Goal: Task Accomplishment & Management: Use online tool/utility

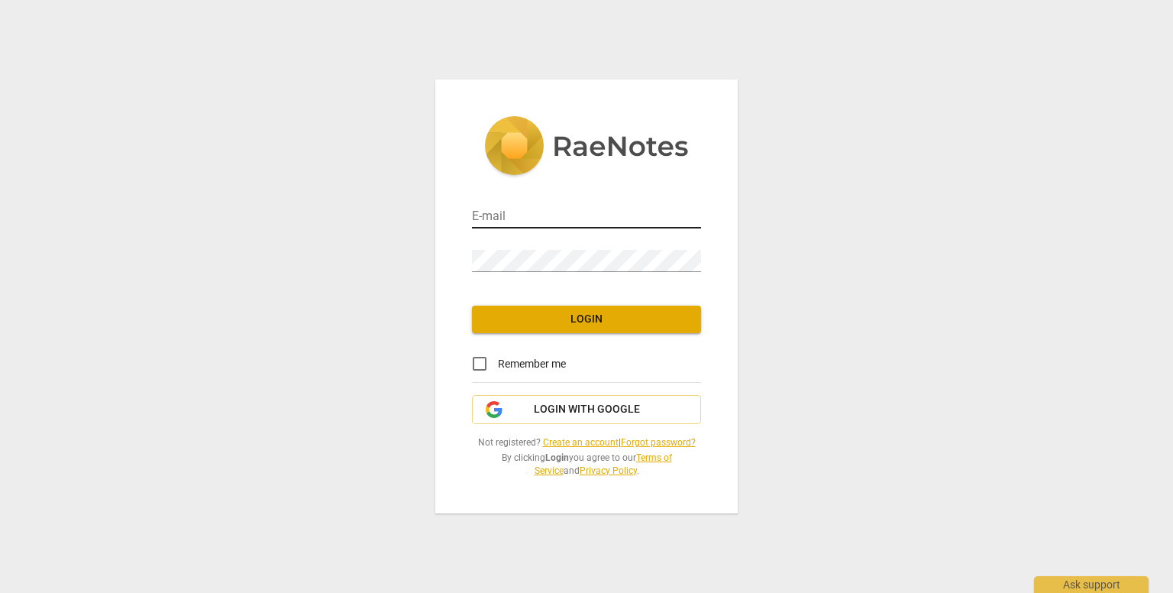
click at [539, 215] on input "email" at bounding box center [586, 217] width 229 height 22
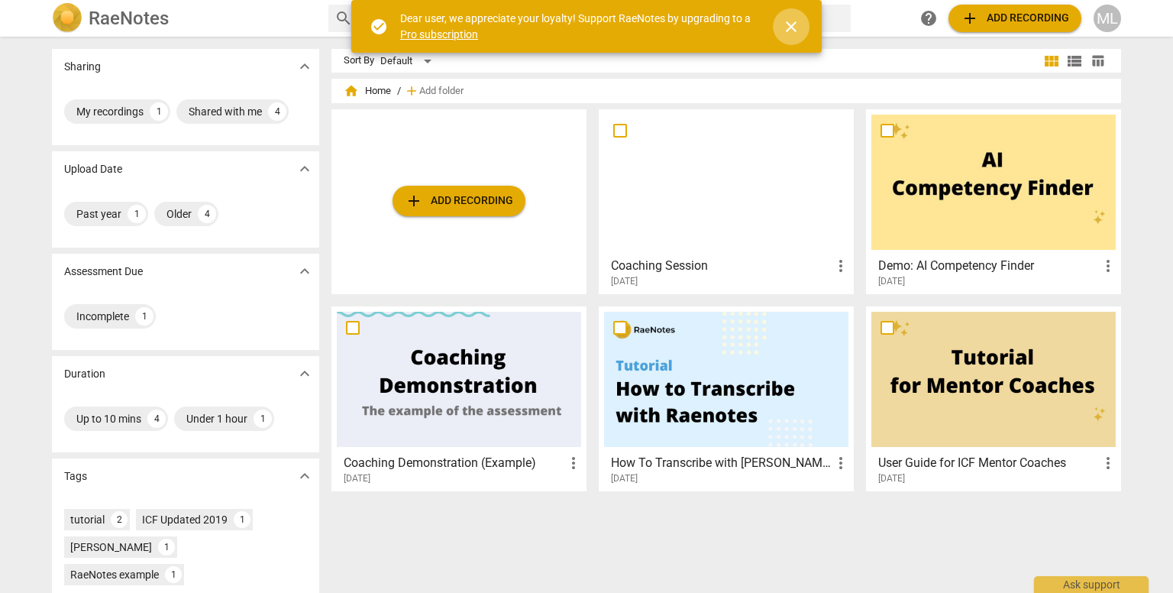
click at [781, 21] on span "close" at bounding box center [791, 27] width 37 height 18
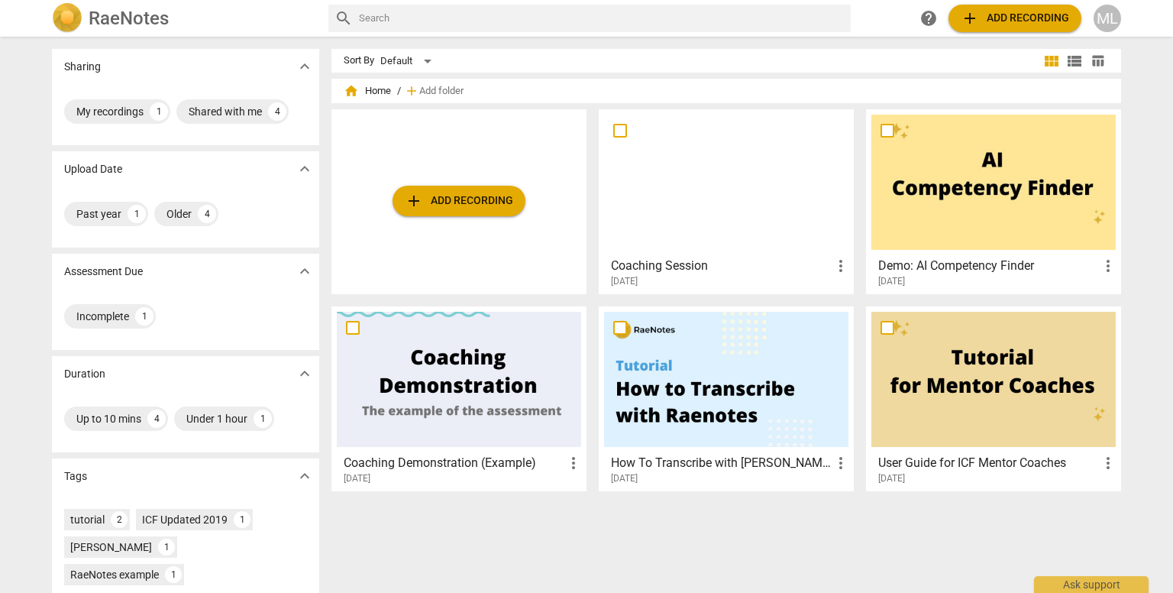
click at [836, 264] on span "more_vert" at bounding box center [841, 266] width 18 height 18
click at [724, 193] on div at bounding box center [586, 296] width 1173 height 593
click at [724, 193] on div at bounding box center [726, 182] width 244 height 135
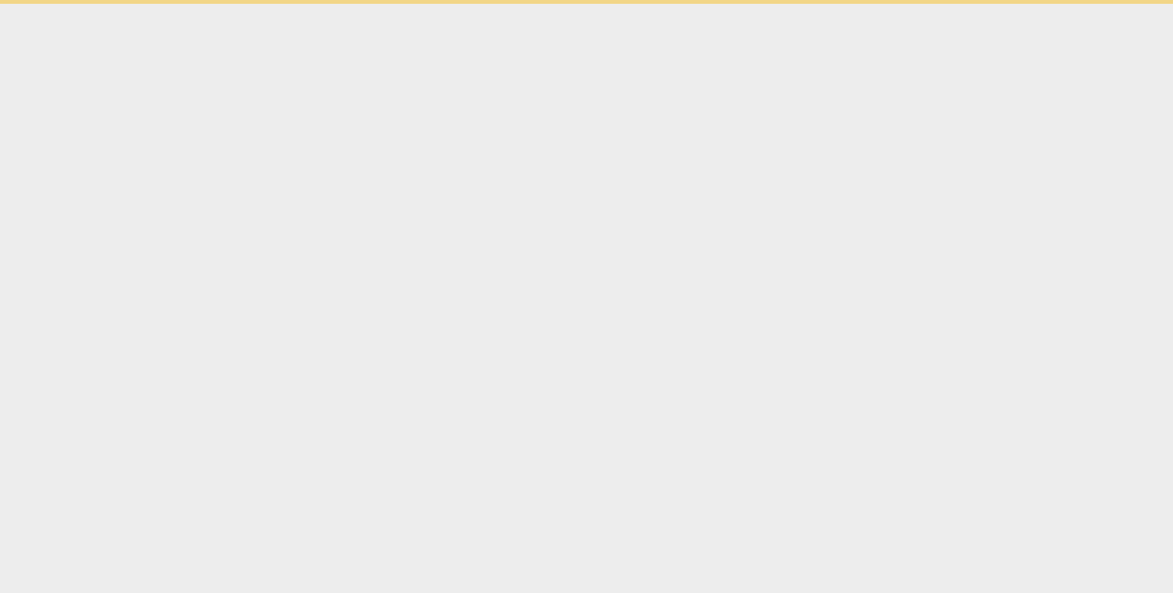
click at [724, 4] on html "Ask support" at bounding box center [586, 2] width 1173 height 4
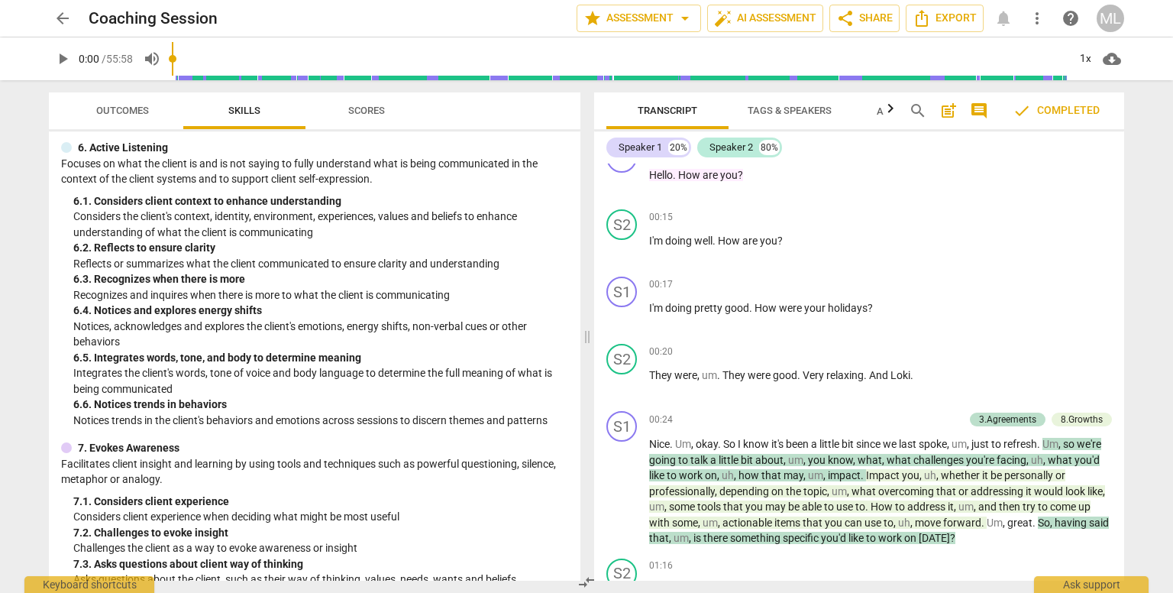
scroll to position [1592, 0]
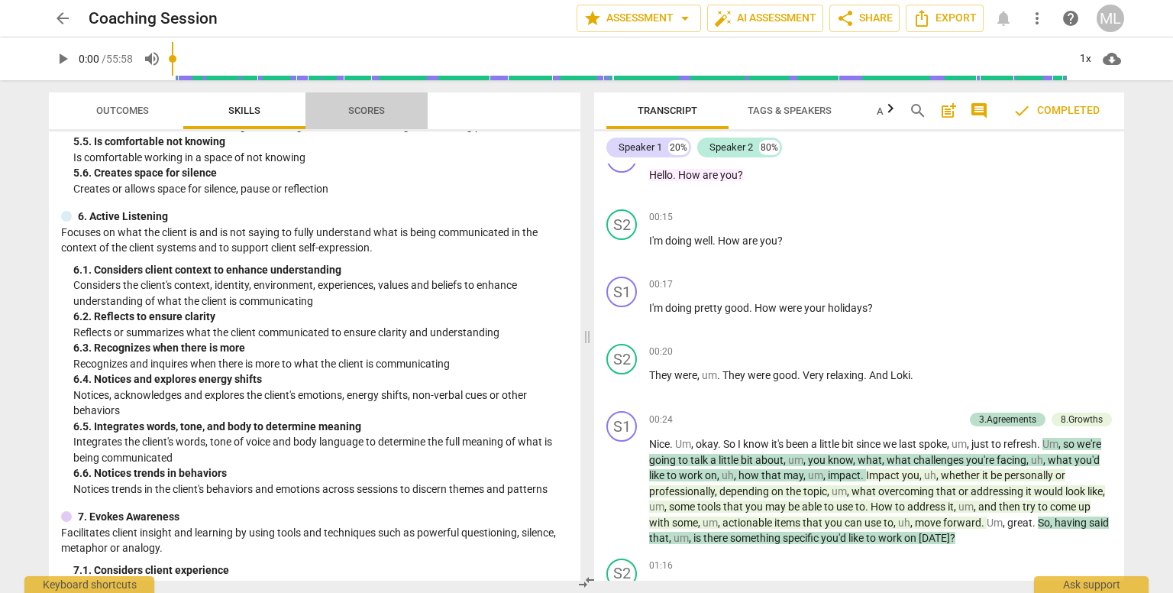
click at [376, 112] on span "Scores" at bounding box center [366, 110] width 37 height 11
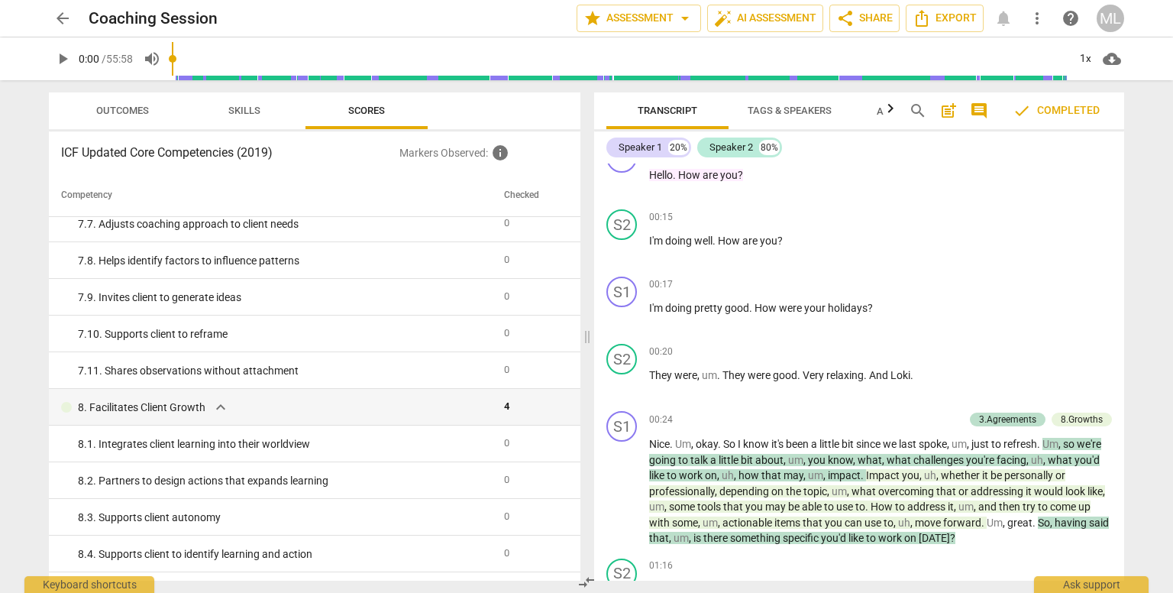
scroll to position [2240, 0]
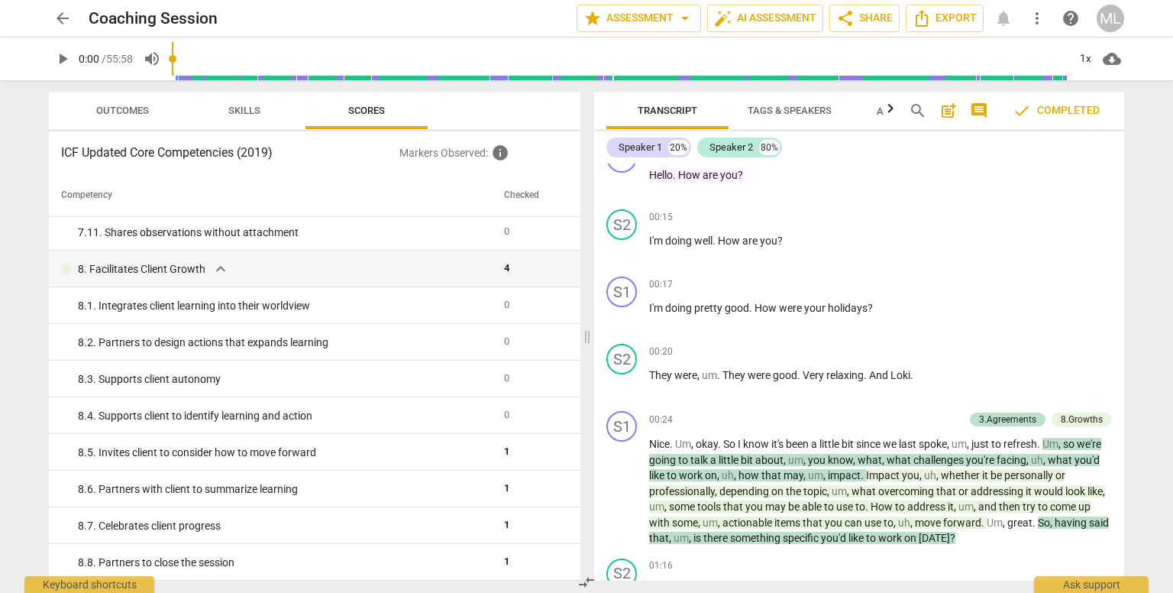
click at [108, 105] on span "Outcomes" at bounding box center [122, 110] width 53 height 11
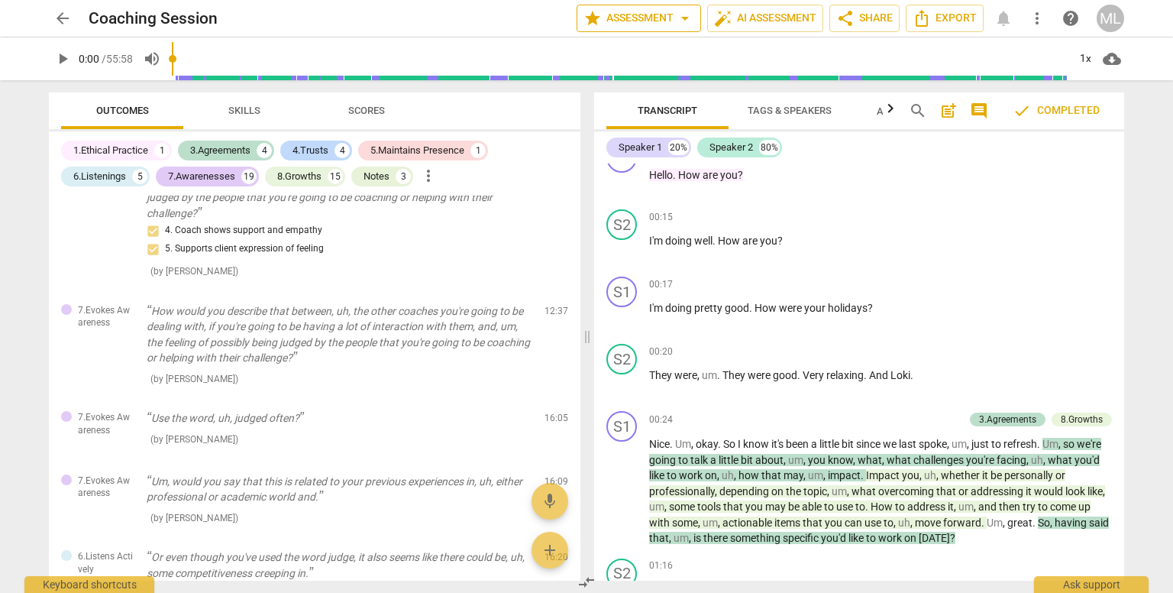
scroll to position [1140, 0]
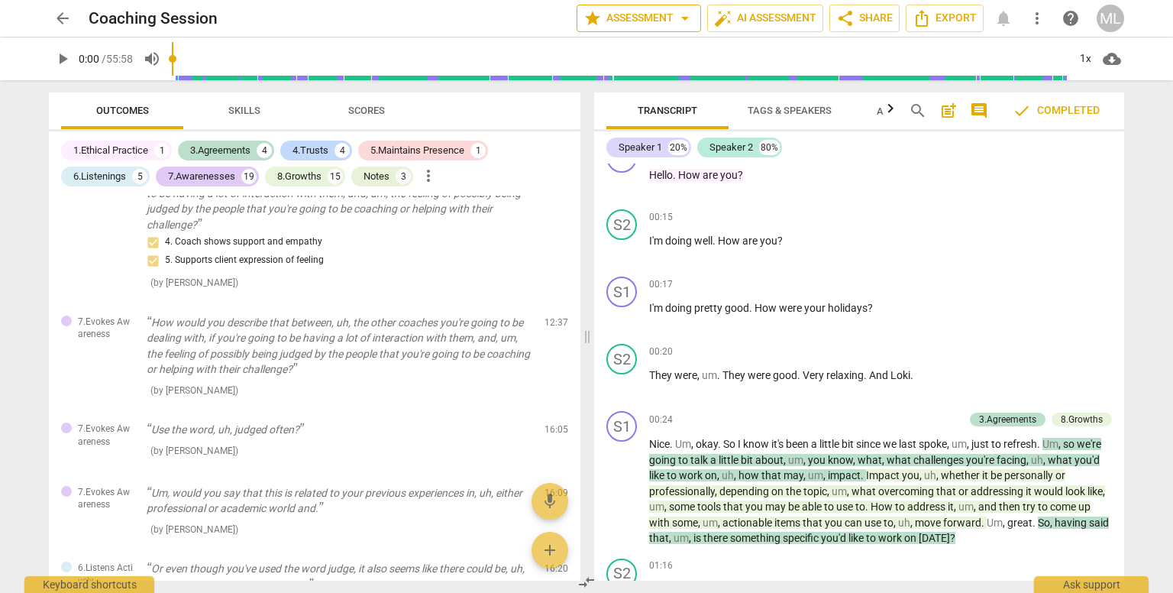
click at [686, 22] on span "arrow_drop_down" at bounding box center [685, 18] width 18 height 18
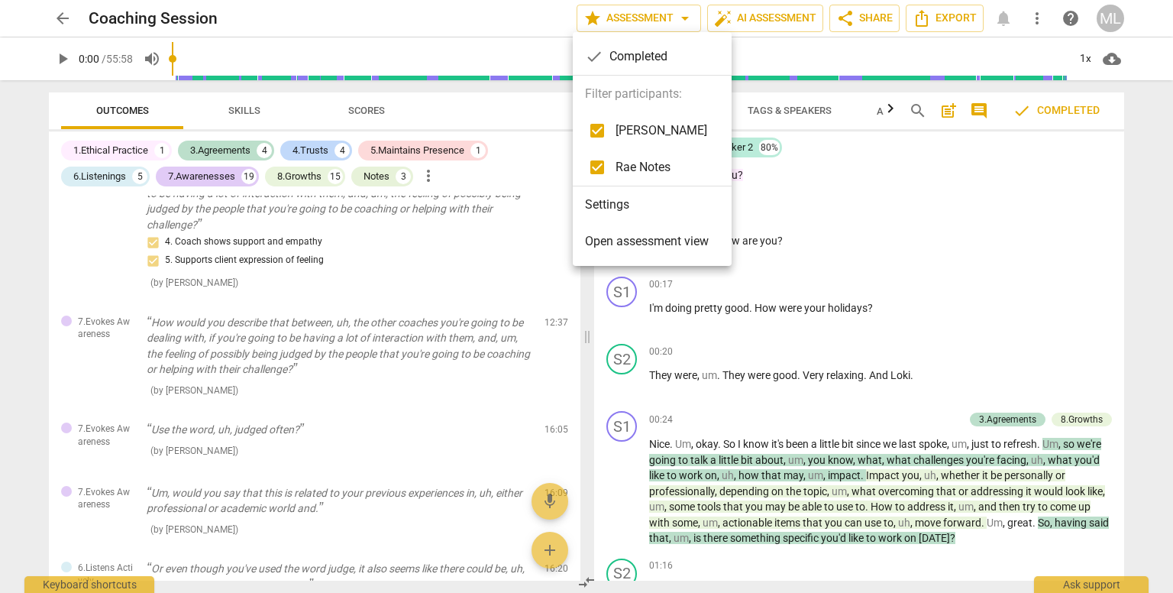
click at [460, 15] on div at bounding box center [586, 296] width 1173 height 593
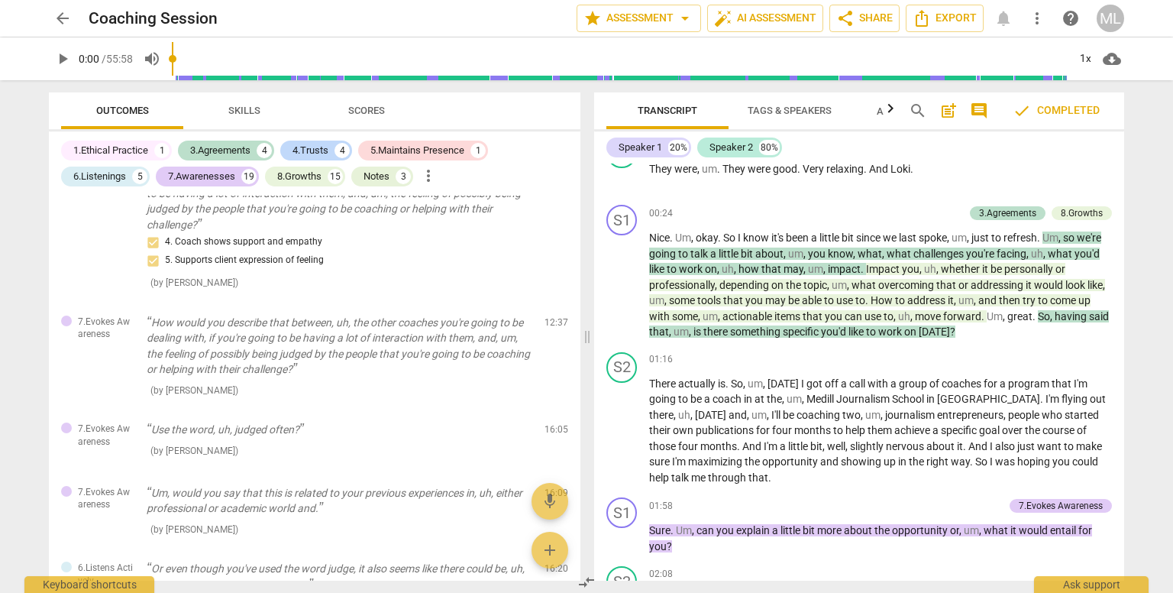
scroll to position [0, 0]
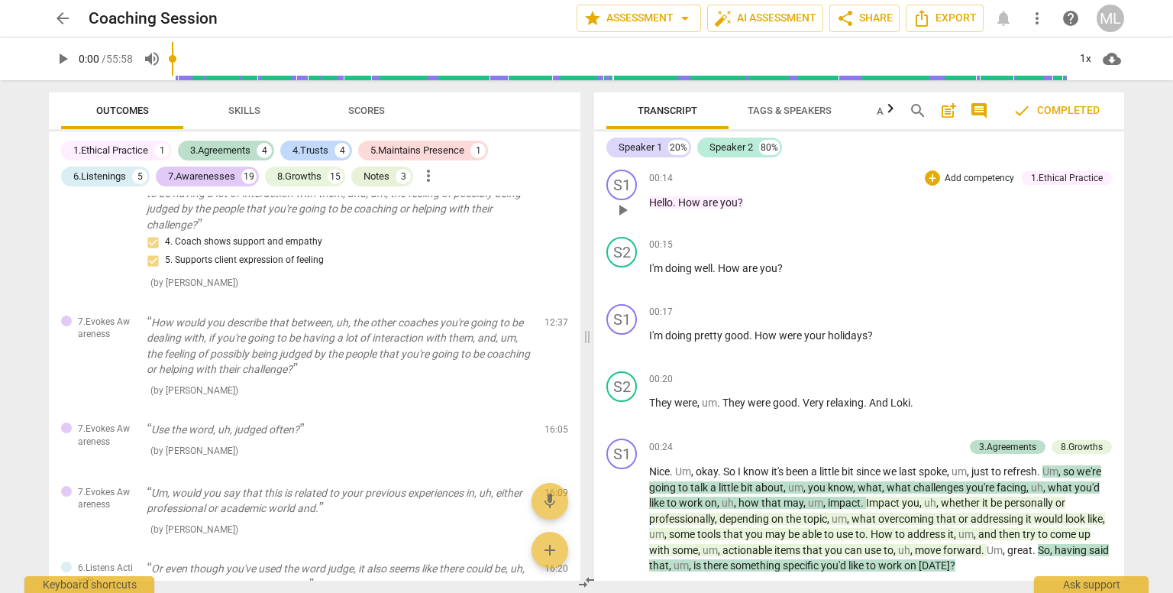
click at [840, 221] on div "00:14 + Add competency 1.Ethical Practice keyboard_arrow_right Hello . How are …" at bounding box center [880, 197] width 463 height 55
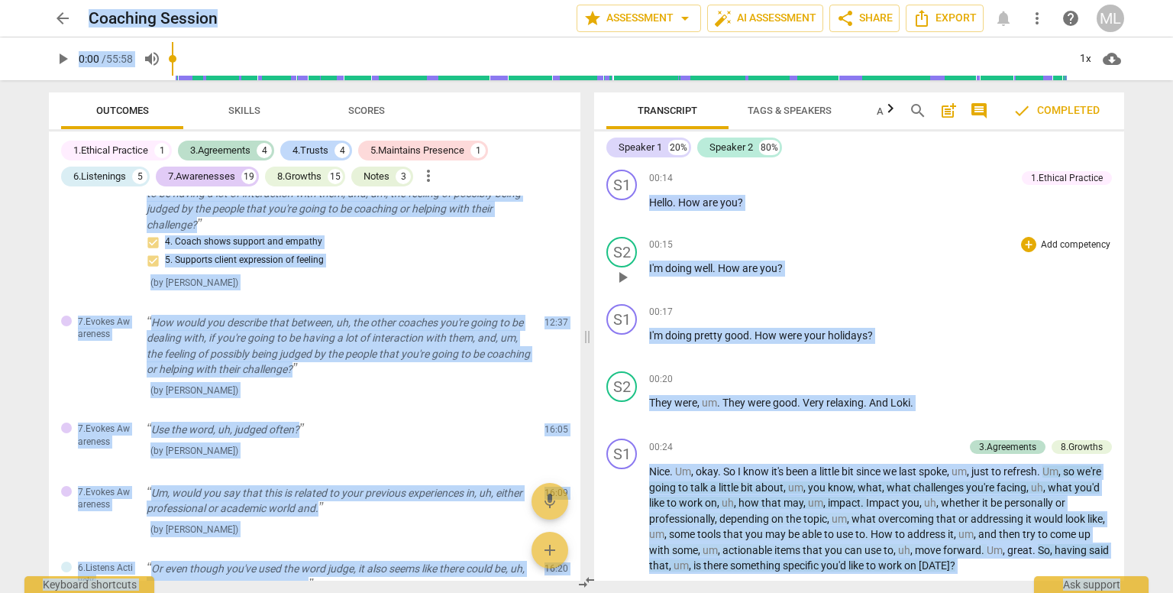
drag, startPoint x: 840, startPoint y: 221, endPoint x: 912, endPoint y: 234, distance: 73.7
drag, startPoint x: 912, startPoint y: 234, endPoint x: 859, endPoint y: 169, distance: 84.1
click at [859, 169] on div "S1 play_arrow pause 00:14 + Add competency 1.Ethical Practice keyboard_arrow_ri…" at bounding box center [859, 196] width 530 height 67
click at [944, 173] on p "Add competency" at bounding box center [979, 179] width 73 height 14
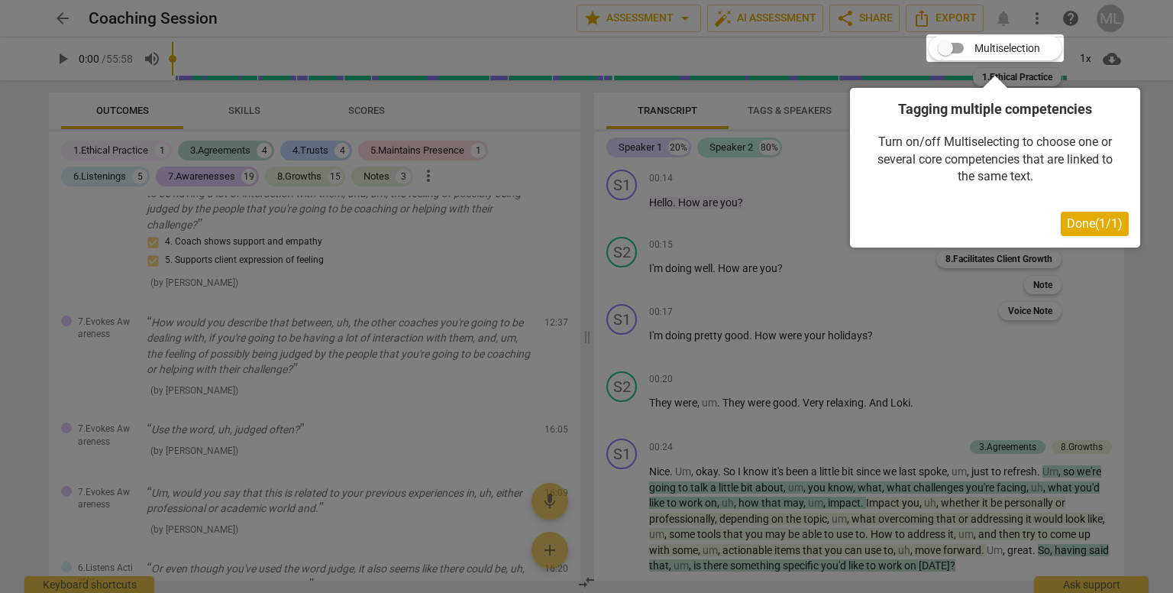
click at [794, 231] on div at bounding box center [586, 296] width 1173 height 593
click at [1092, 227] on span "Done ( 1 / 1 )" at bounding box center [1095, 223] width 56 height 15
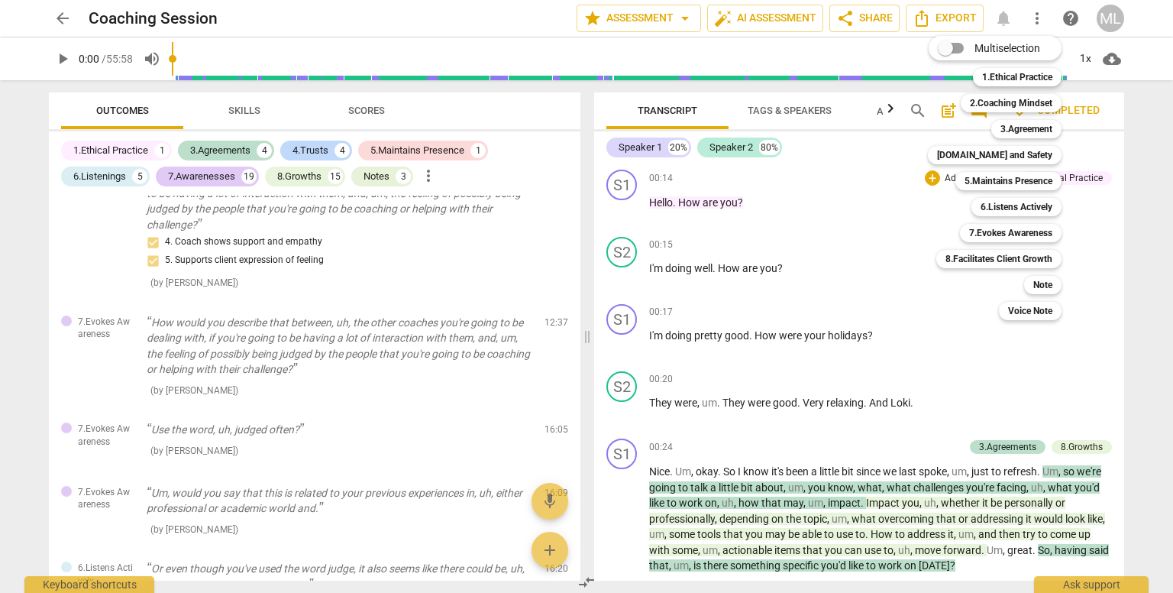
click at [755, 377] on div at bounding box center [586, 296] width 1173 height 593
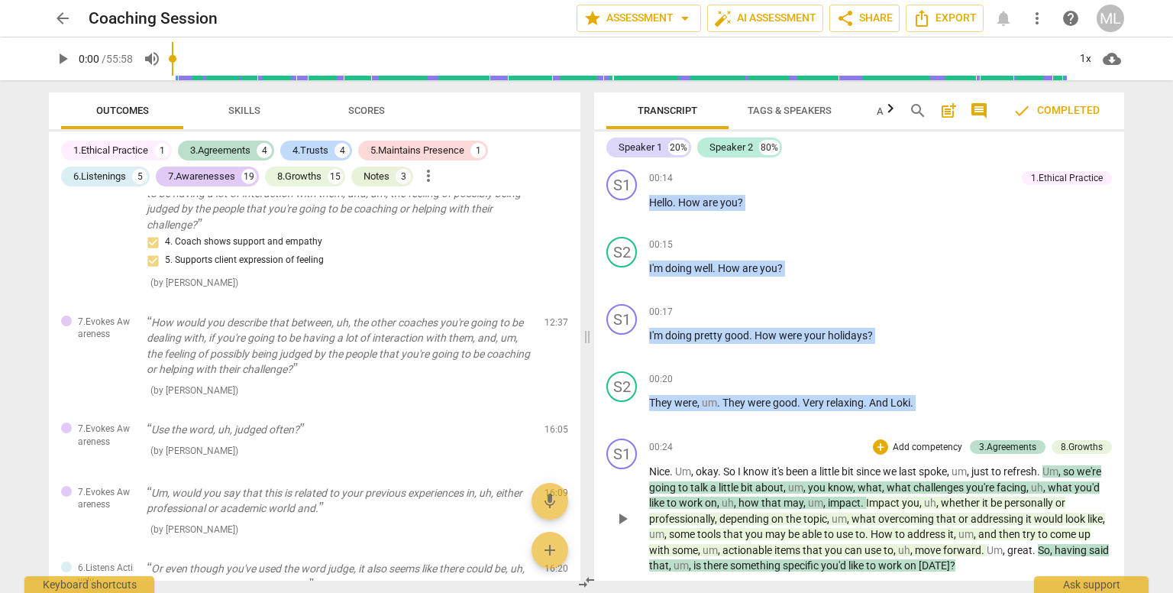
drag, startPoint x: 645, startPoint y: 196, endPoint x: 920, endPoint y: 478, distance: 393.8
click at [920, 478] on div "S1 play_arrow pause 00:14 + Add competency 1.Ethical Practice keyboard_arrow_ri…" at bounding box center [859, 371] width 530 height 417
click at [646, 200] on div "play_arrow pause" at bounding box center [629, 210] width 39 height 20
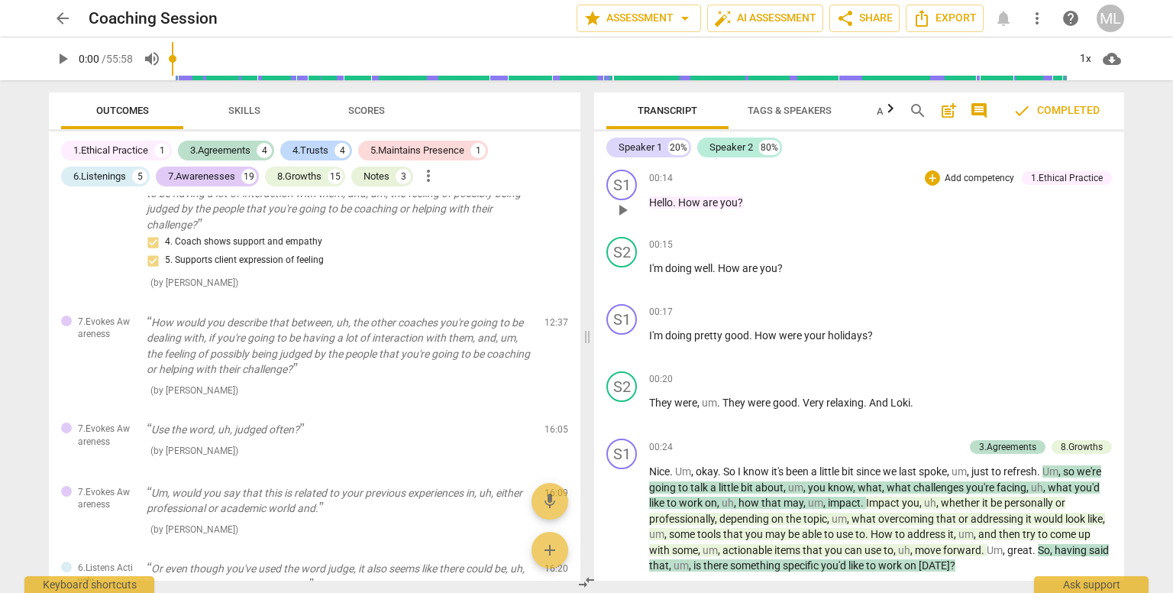
click at [648, 200] on div "play_arrow pause" at bounding box center [629, 210] width 39 height 20
drag, startPoint x: 642, startPoint y: 186, endPoint x: 759, endPoint y: 260, distance: 138.6
click at [759, 260] on div "S1 play_arrow pause 00:14 + Add competency 1.Ethical Practice keyboard_arrow_ri…" at bounding box center [859, 371] width 530 height 417
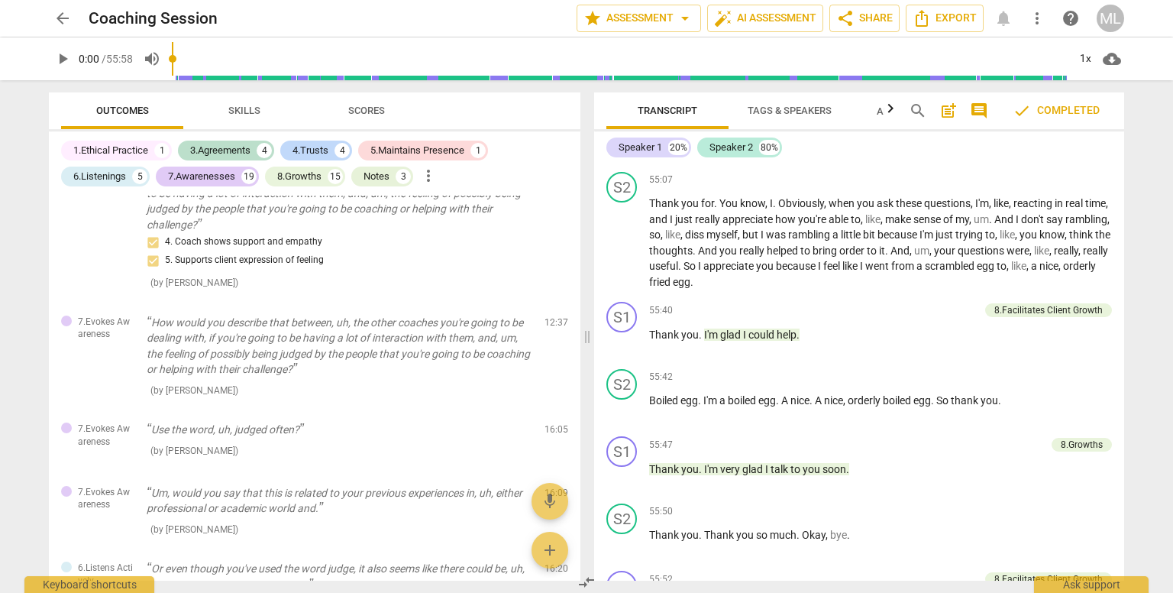
scroll to position [10482, 0]
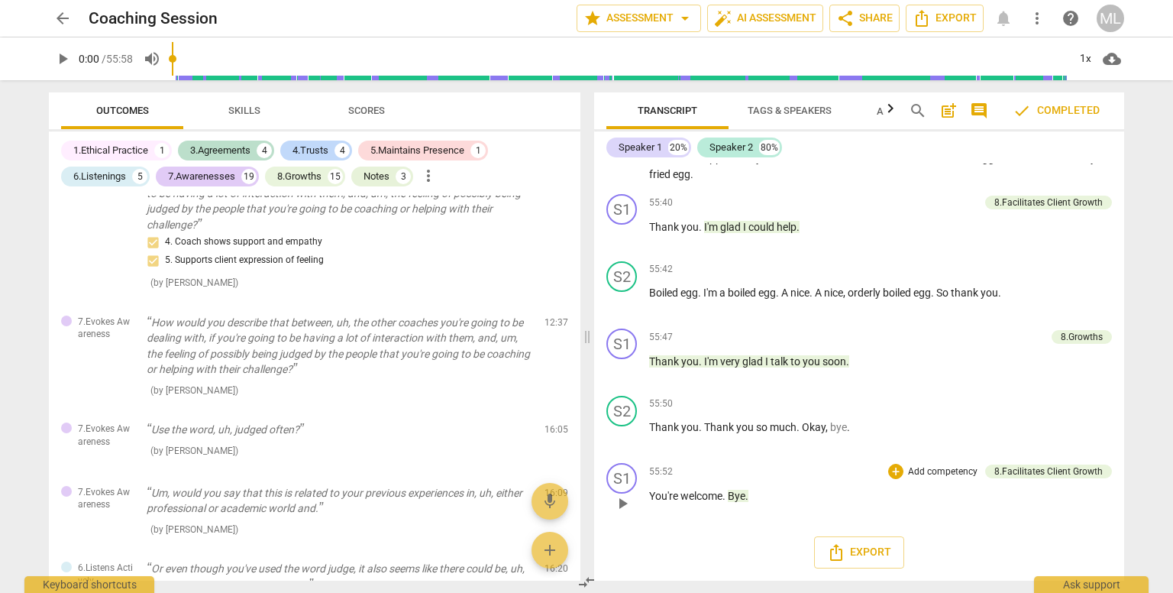
click at [775, 496] on p "You're welcome . Bye ." at bounding box center [880, 496] width 463 height 16
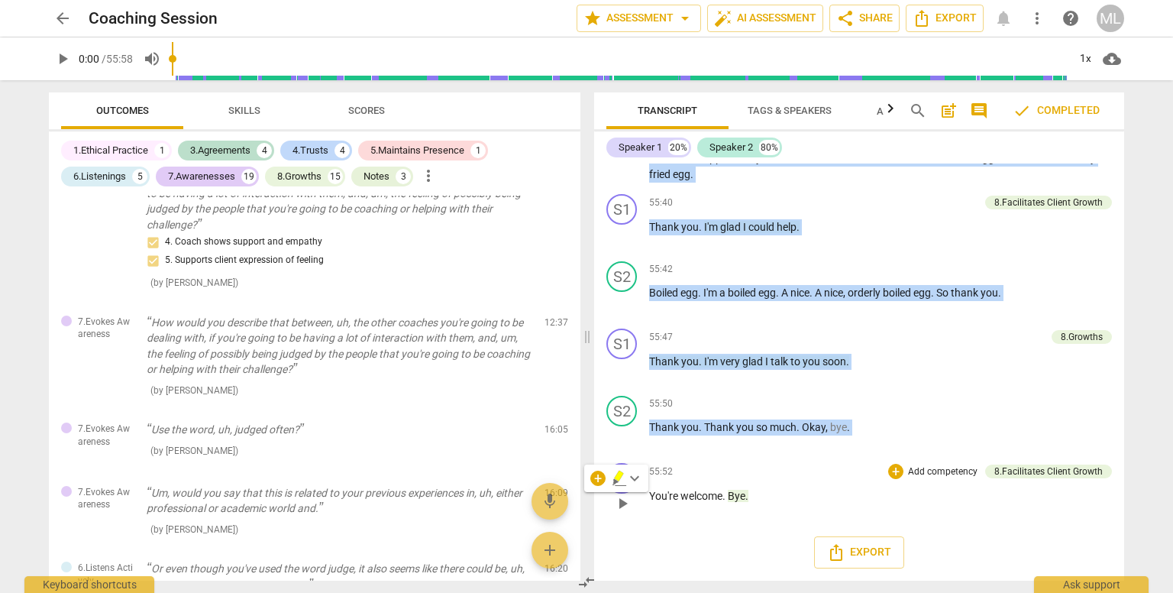
copy div "search post_add comment check Completed Speaker 1 20% Speaker 2 80% S1 play_arr…"
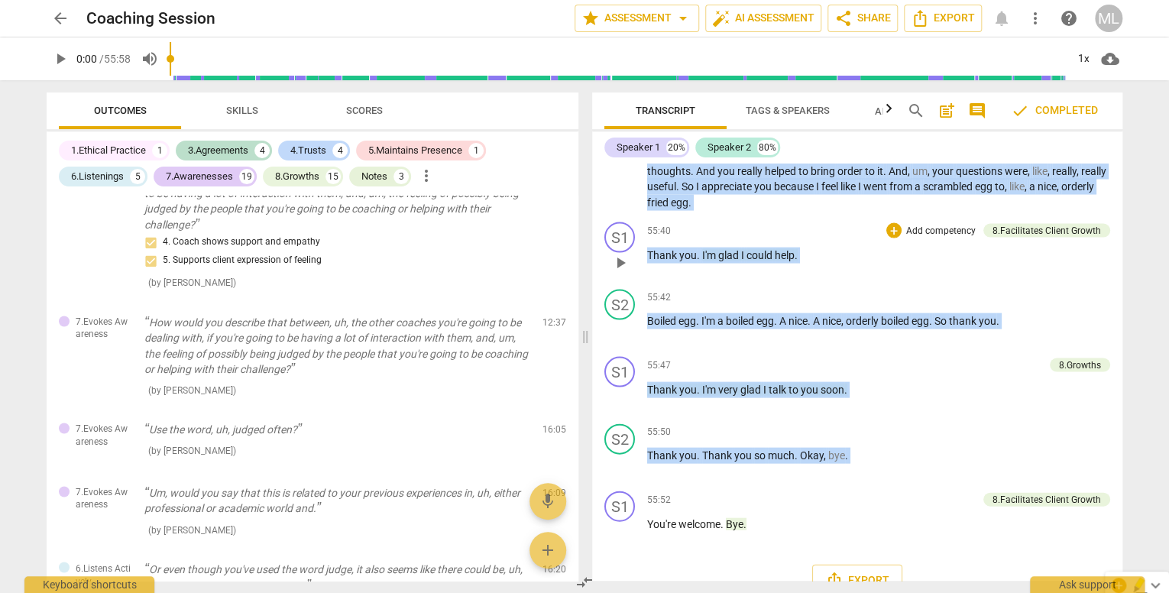
copy div "search post_add comment check Completed Speaker 1 20% Speaker 2 80% S1 play_arr…"
click at [943, 15] on span "Export" at bounding box center [943, 18] width 64 height 18
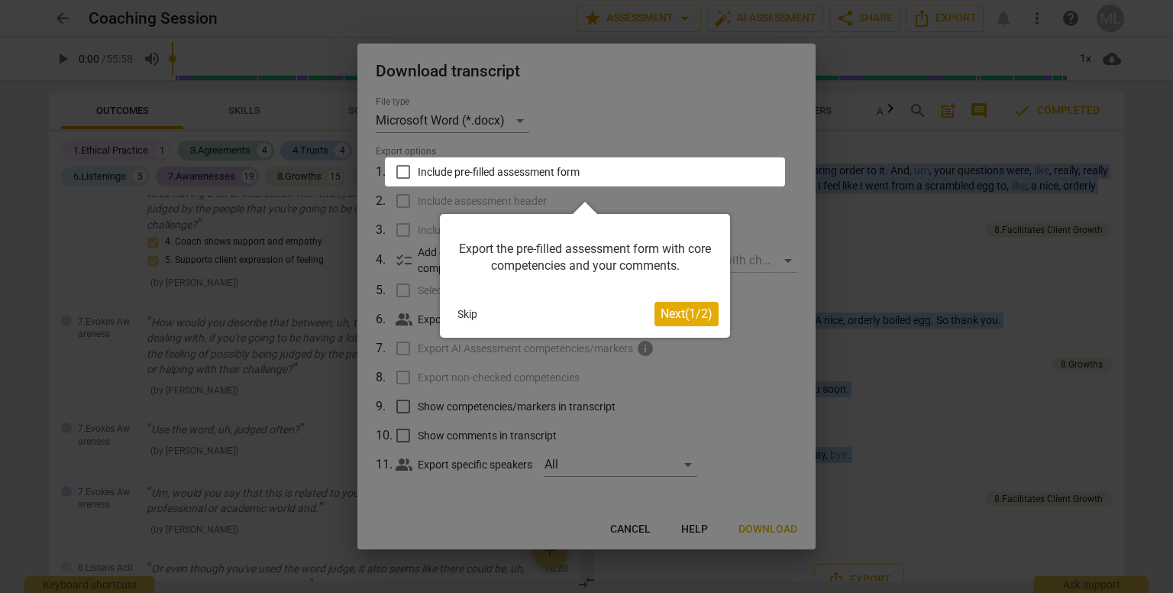
click at [460, 310] on button "Skip" at bounding box center [467, 314] width 32 height 23
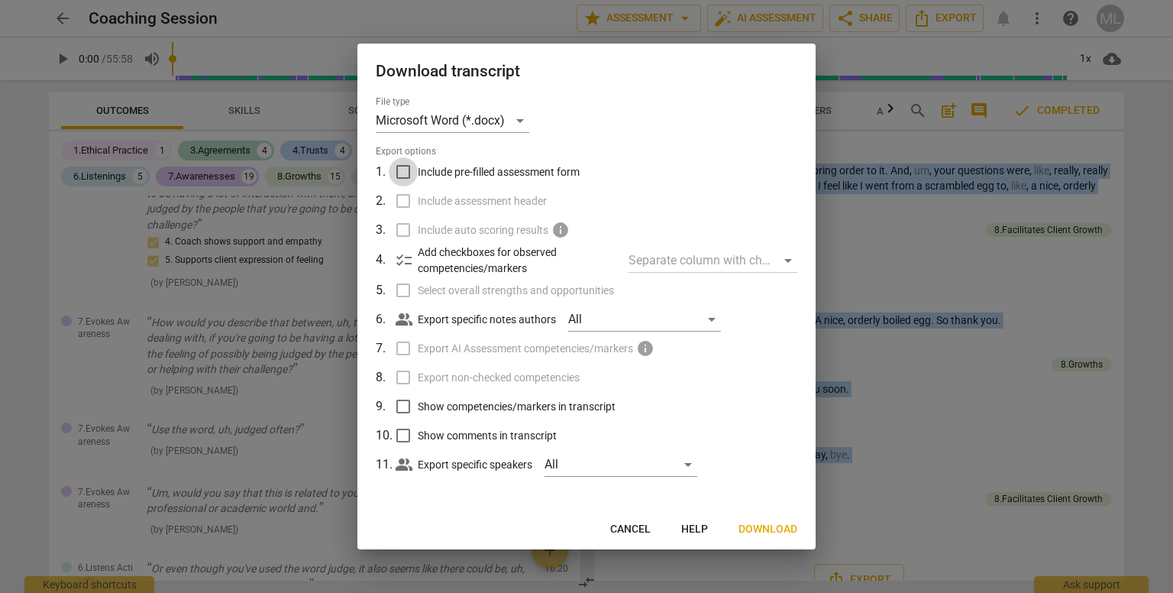
click at [405, 172] on input "Include pre-filled assessment form" at bounding box center [403, 171] width 29 height 29
checkbox input "true"
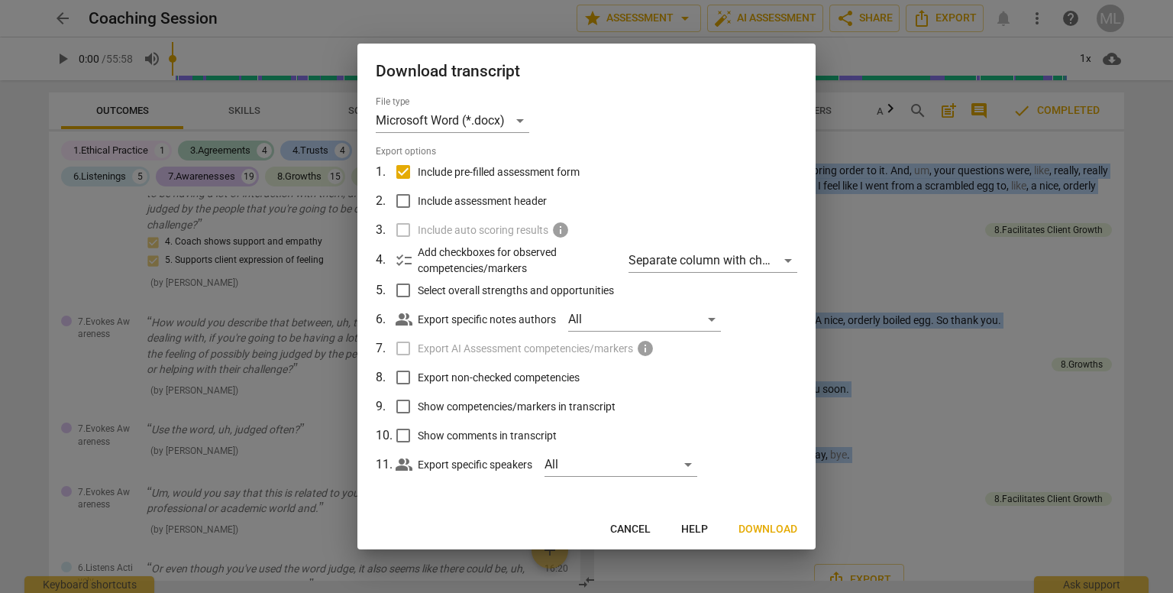
click at [402, 291] on input "Select overall strengths and opportunities" at bounding box center [403, 290] width 29 height 29
checkbox input "true"
click at [405, 377] on input "Export non-checked competencies" at bounding box center [403, 377] width 29 height 29
checkbox input "true"
click at [403, 405] on input "Show competencies/markers in transcript" at bounding box center [403, 406] width 29 height 29
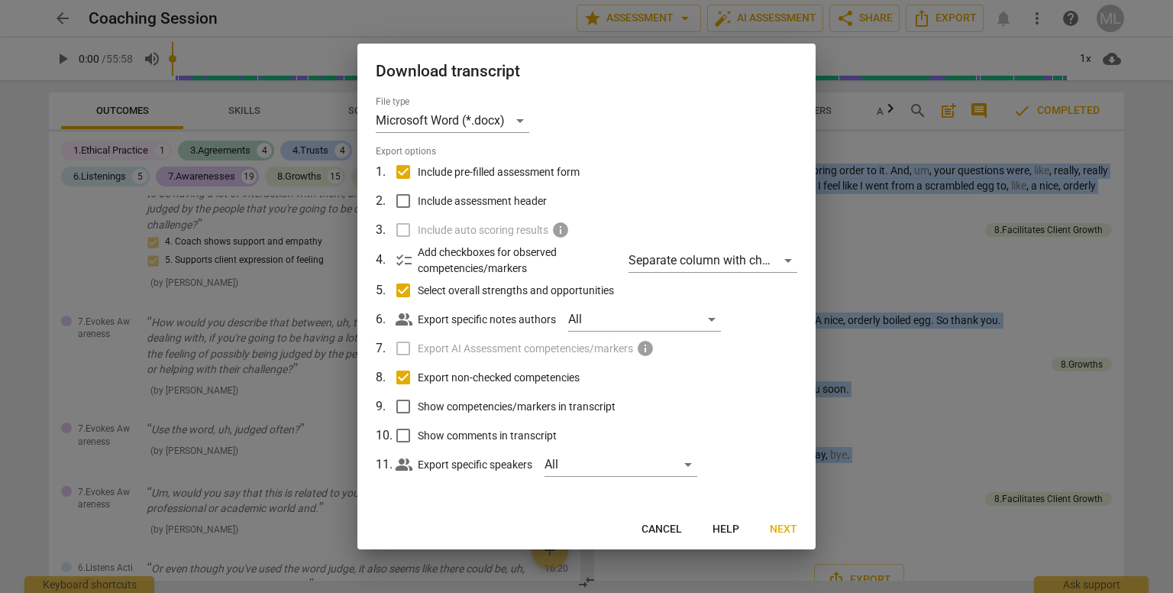
checkbox input "true"
click at [403, 432] on input "Show comments in transcript" at bounding box center [403, 435] width 29 height 29
checkbox input "true"
click at [789, 525] on span "Next" at bounding box center [784, 529] width 28 height 15
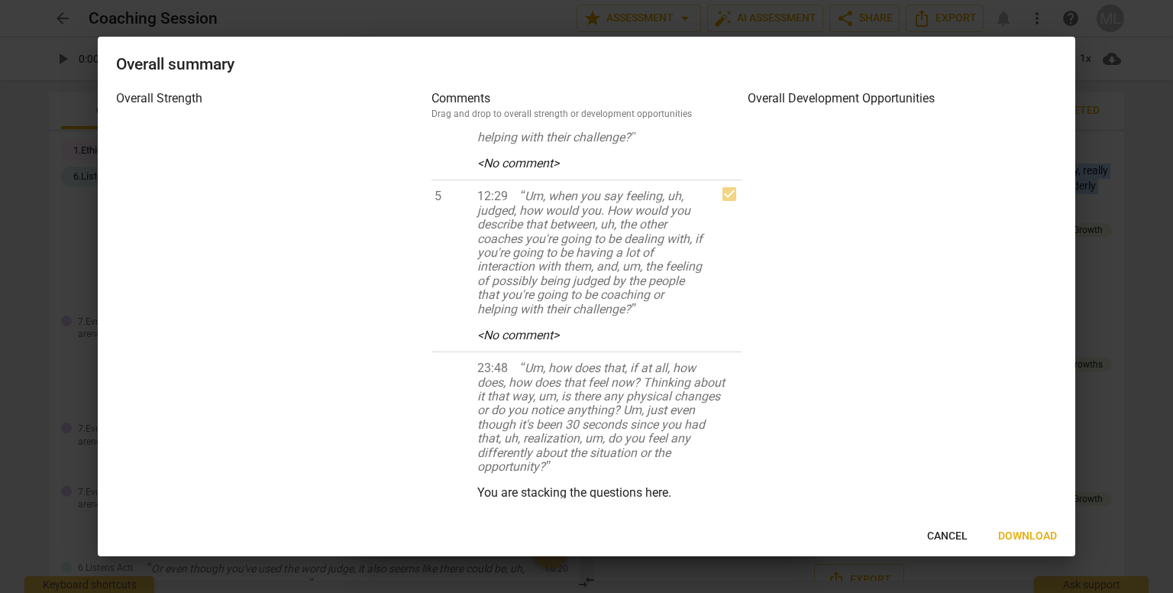
scroll to position [0, 0]
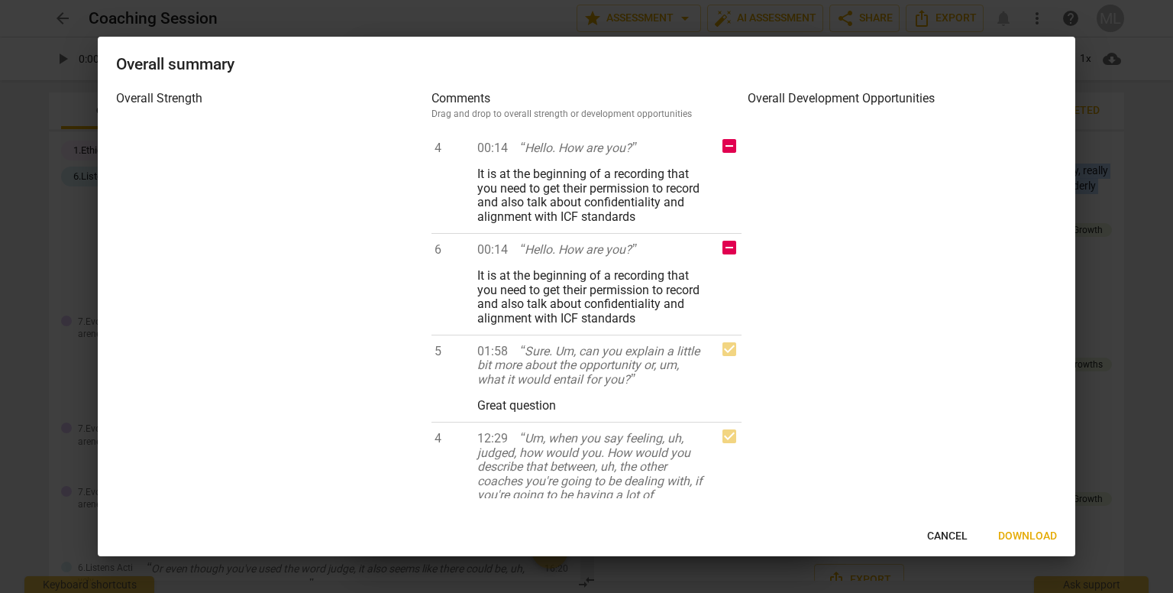
click at [1020, 532] on span "Download" at bounding box center [1027, 536] width 59 height 15
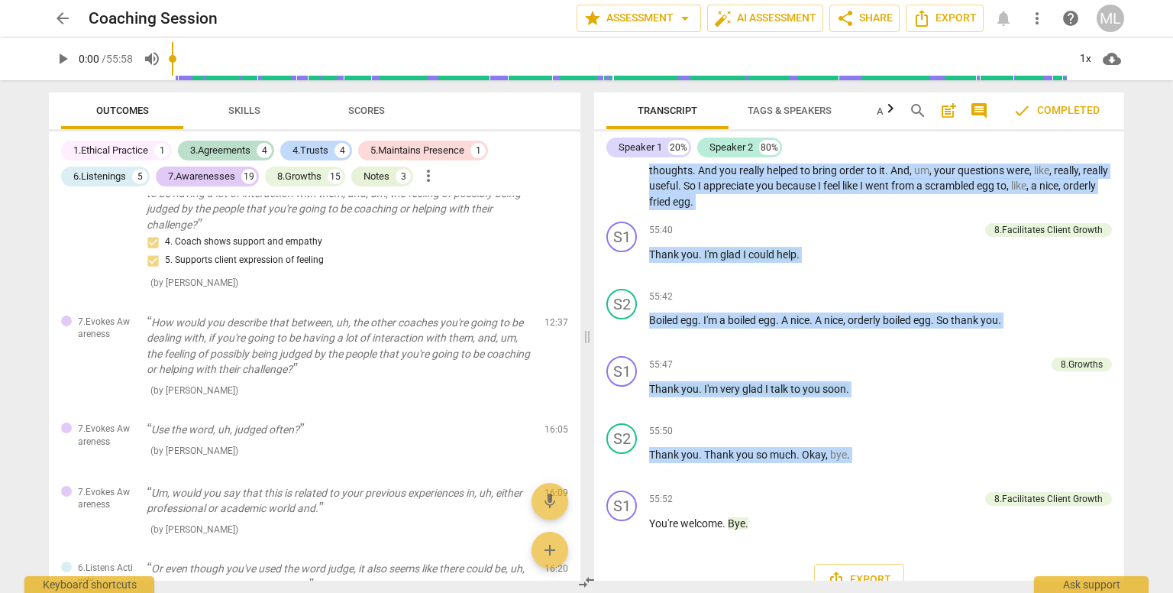
scroll to position [688, 0]
